Goal: Information Seeking & Learning: Learn about a topic

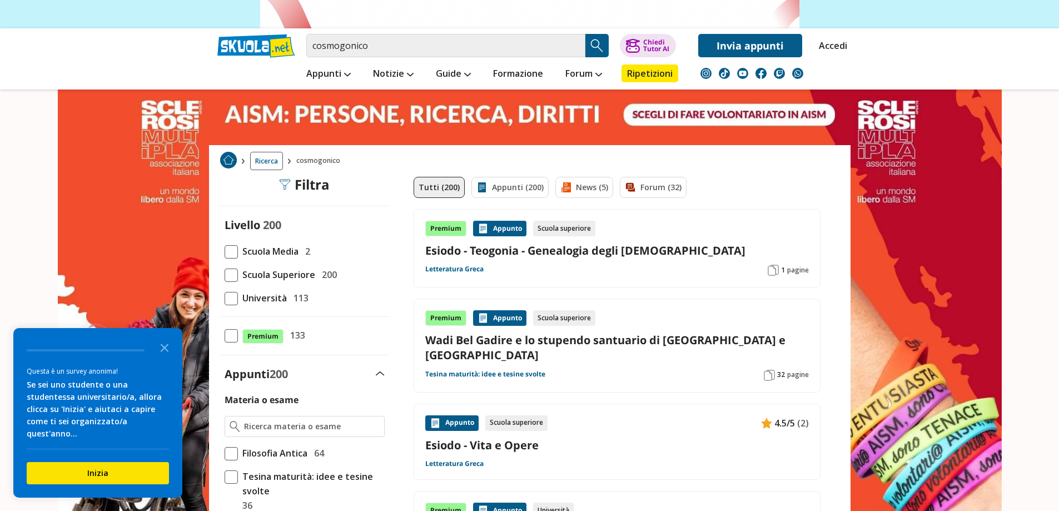
scroll to position [111, 0]
click at [312, 47] on input "cosmogonico" at bounding box center [445, 44] width 279 height 23
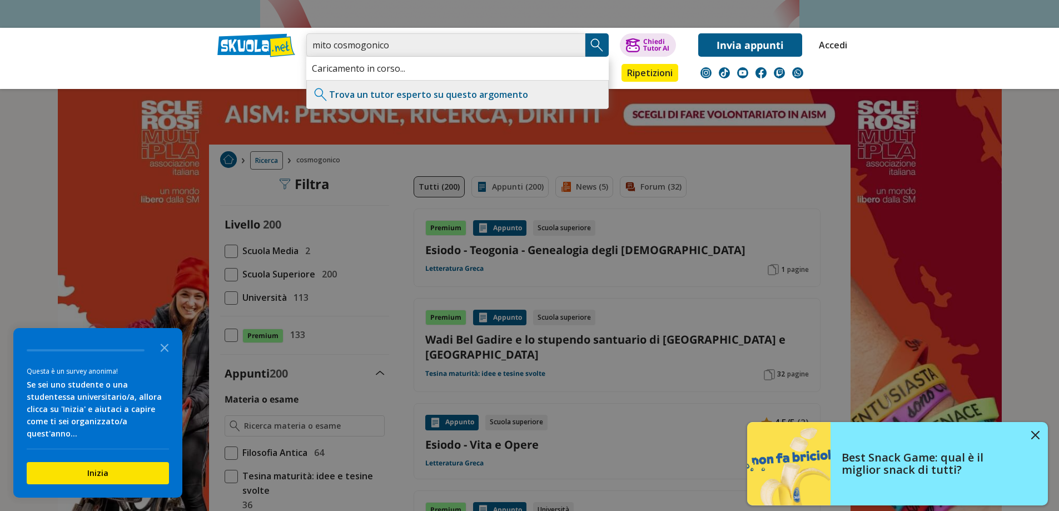
type input "mito cosmogonico"
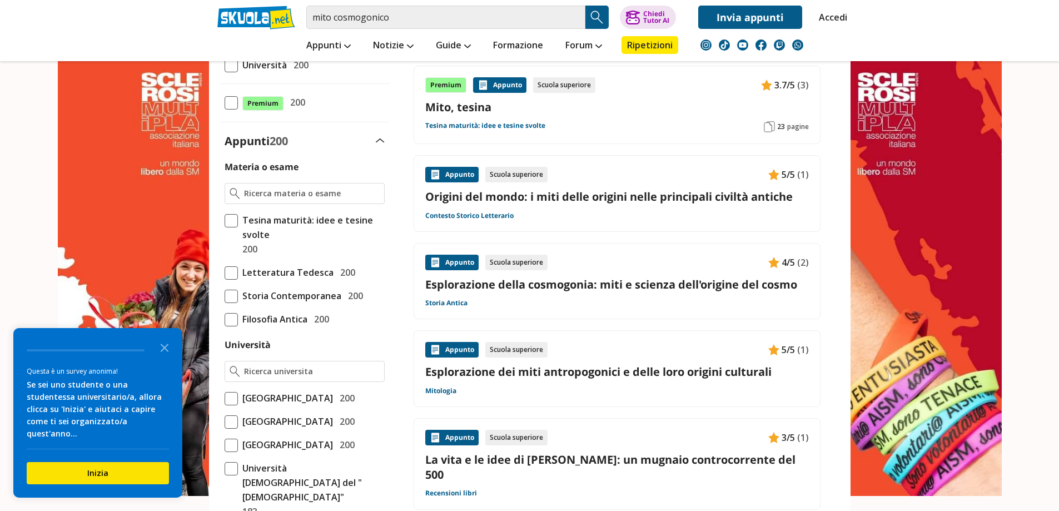
scroll to position [222, 0]
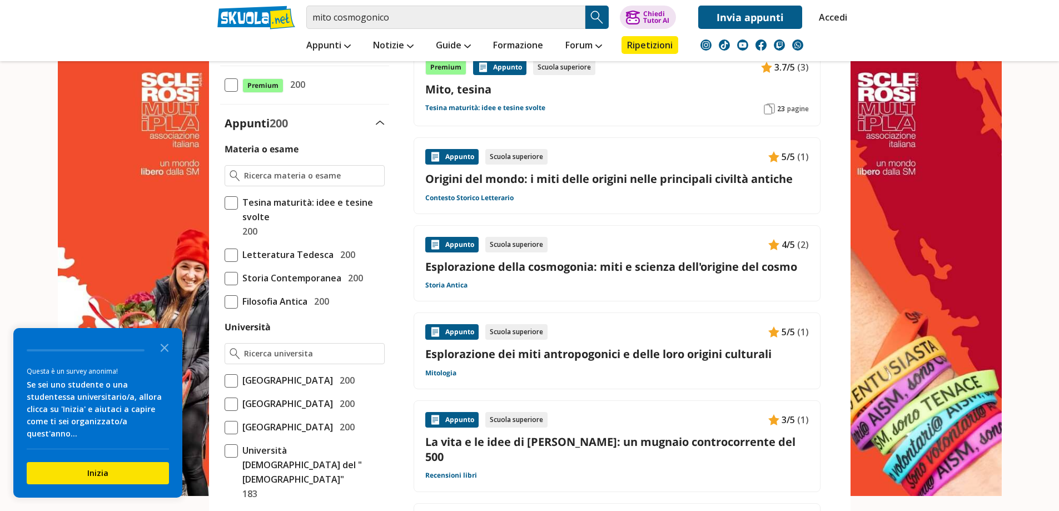
click at [711, 267] on link "Esplorazione della cosmogonia: miti e scienza dell'origine del cosmo" at bounding box center [616, 266] width 383 height 15
click at [460, 15] on input "mito cosmogonico" at bounding box center [445, 17] width 279 height 23
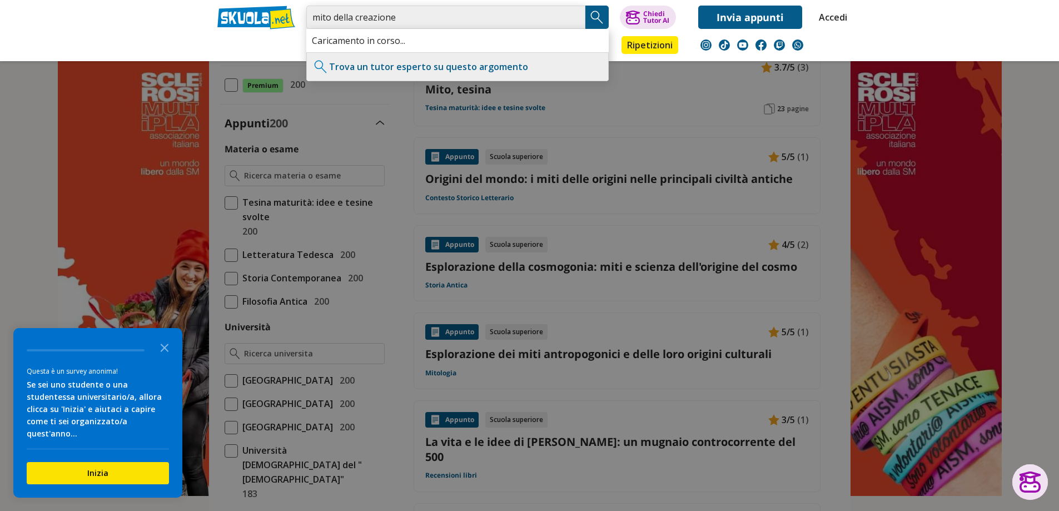
type input "mito della creazione"
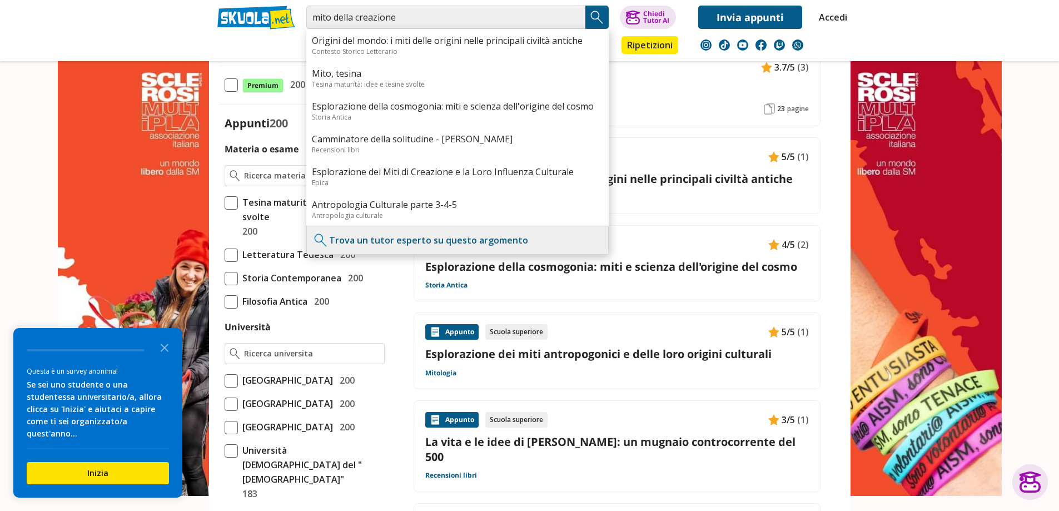
click at [600, 11] on img "Search Button" at bounding box center [597, 17] width 17 height 17
